Goal: Information Seeking & Learning: Find specific fact

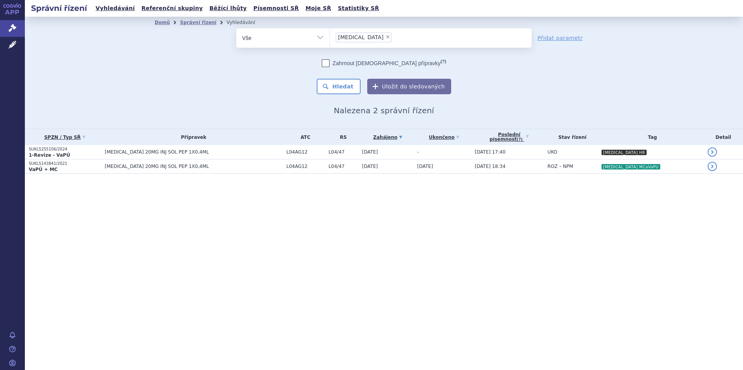
click at [367, 37] on li "× kesimpta" at bounding box center [364, 38] width 56 height 10
click at [330, 37] on select "kesimpta" at bounding box center [329, 37] width 0 height 19
click at [385, 36] on span "×" at bounding box center [387, 37] width 5 height 5
click at [330, 36] on select "kesimpta" at bounding box center [329, 37] width 0 height 19
select select
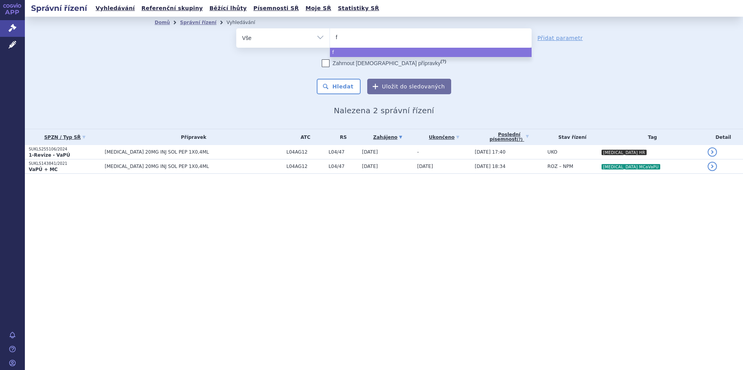
type input "fa"
type input "fab"
type input "fabh"
type input "fabha"
type input "fabhal"
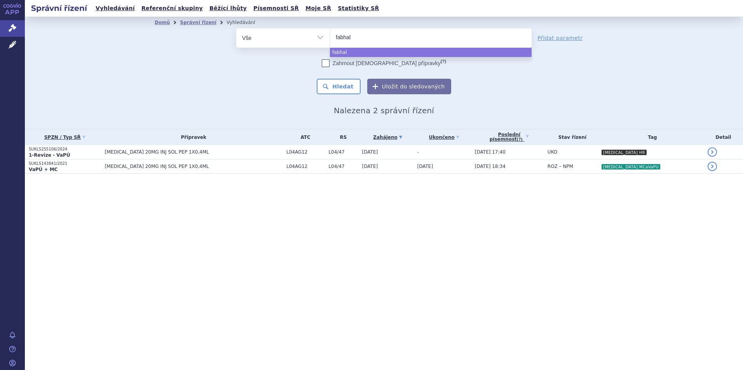
type input "fabhalt"
type input "fabhalta"
select select "fabhalta"
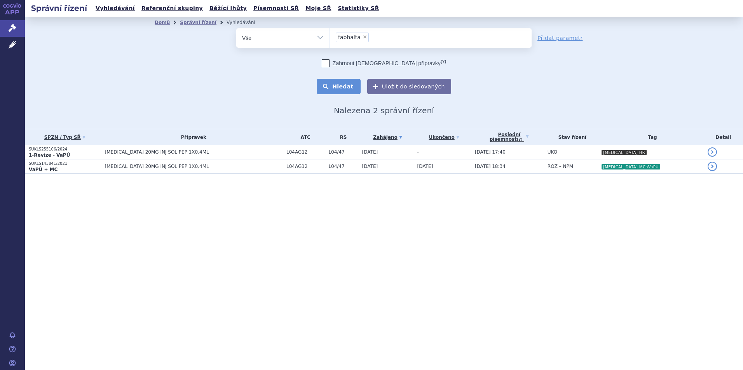
click at [346, 83] on button "Hledat" at bounding box center [338, 87] width 44 height 16
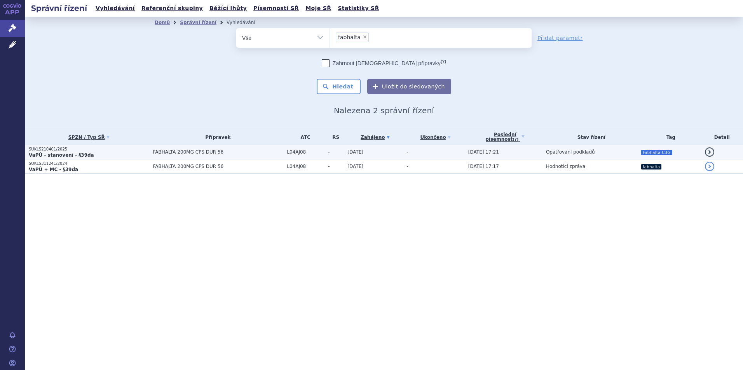
click at [122, 156] on p "VaPÚ - stanovení - §39da" at bounding box center [89, 155] width 120 height 6
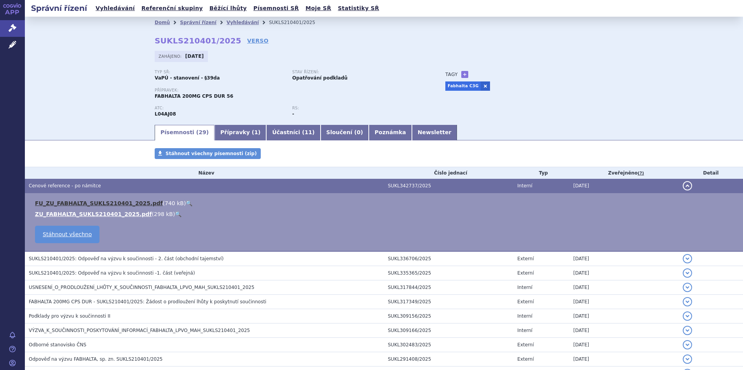
click at [54, 203] on link "FU_ZU_FABHALTA_SUKLS210401_2025.pdf" at bounding box center [99, 203] width 128 height 6
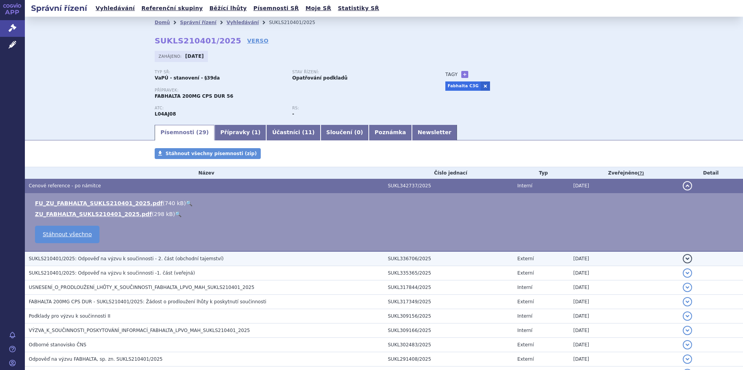
click at [127, 262] on span "SUKLS210401/2025: Odpověď na výzvu k součinnosti - 2. část (obchodní tajemství)" at bounding box center [126, 258] width 195 height 5
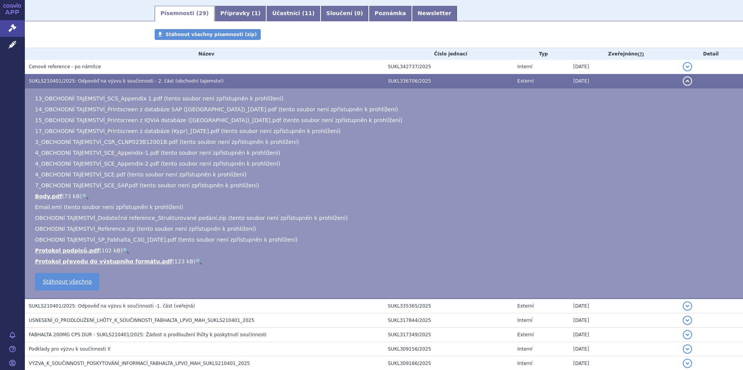
scroll to position [194, 0]
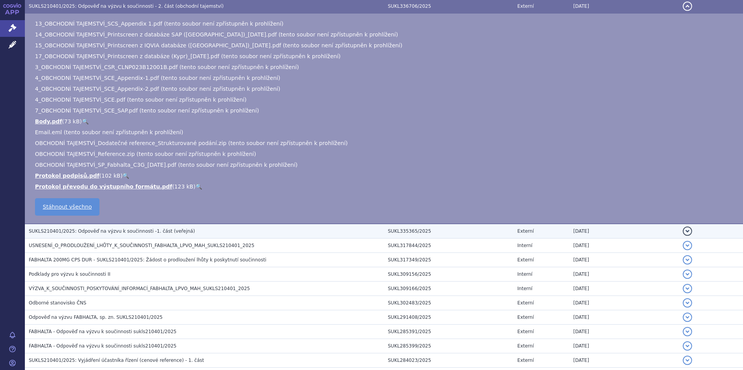
click at [93, 232] on span "SUKLS210401/2025: Odpověď na výzvu k součinnosti -1. část (veřejná)" at bounding box center [112, 231] width 166 height 5
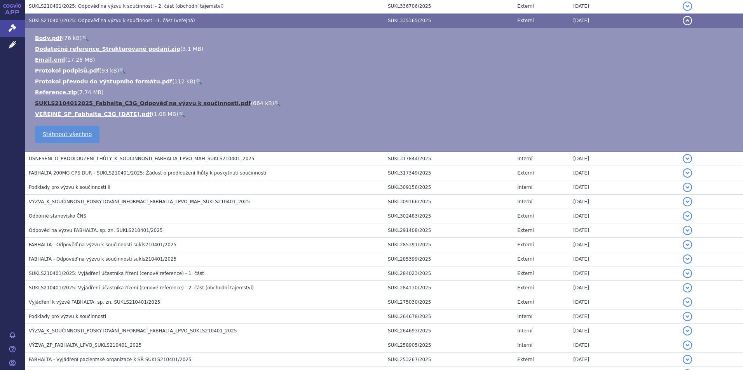
click at [72, 106] on link "SUKLS2104012025_Fabhalta_C3G_Odpověď na výzvu k součinnosti.pdf" at bounding box center [143, 103] width 216 height 6
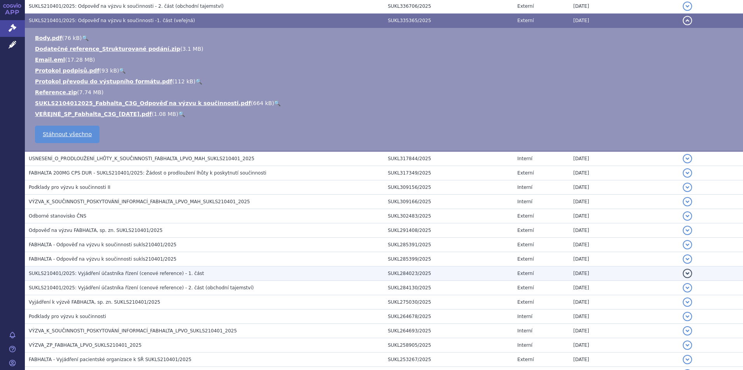
click at [116, 276] on span "SUKLS210401/2025: Vyjádření účastníka řízení (cenové reference) - 1. část" at bounding box center [116, 273] width 175 height 5
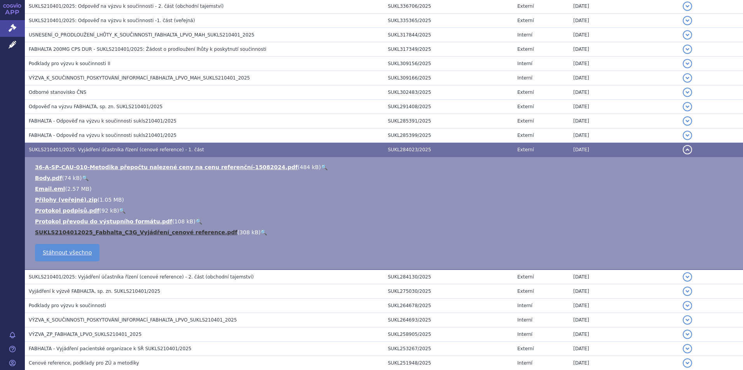
click at [101, 235] on link "SUKLS2104012025_Fabhalta_C3G_Vyjádření_cenové reference.pdf" at bounding box center [136, 233] width 202 height 6
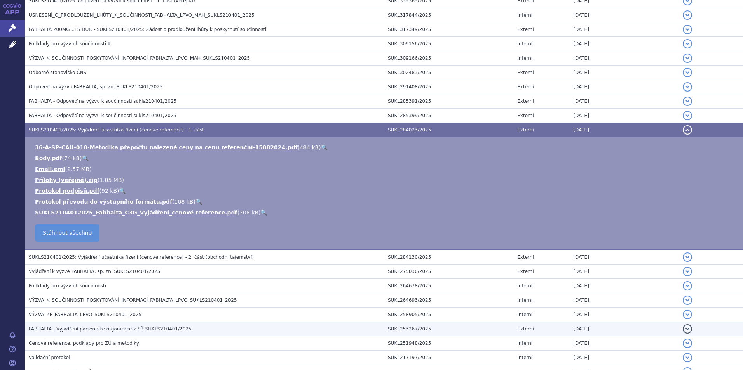
scroll to position [233, 0]
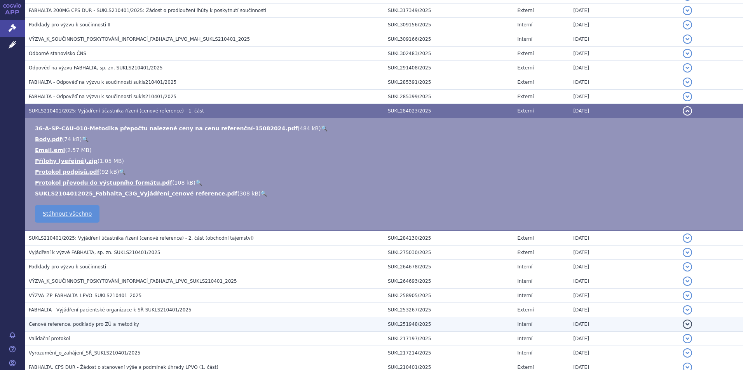
click at [81, 326] on span "Cenové reference, podklady pro ZÚ a metodiky" at bounding box center [84, 324] width 110 height 5
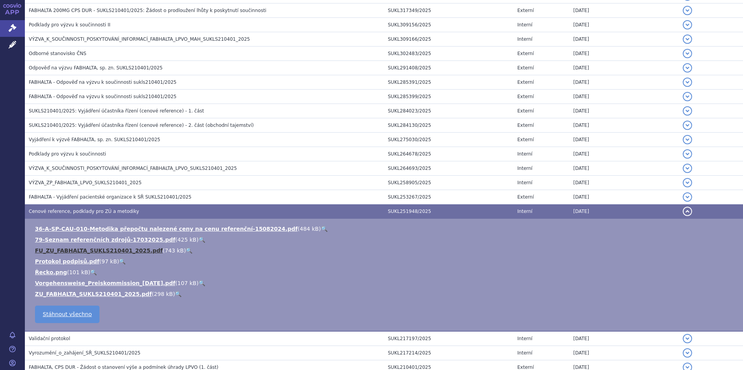
click at [91, 249] on link "FU_ZU_FABHALTA_SUKLS210401_2025.pdf" at bounding box center [99, 251] width 128 height 6
